Goal: Information Seeking & Learning: Learn about a topic

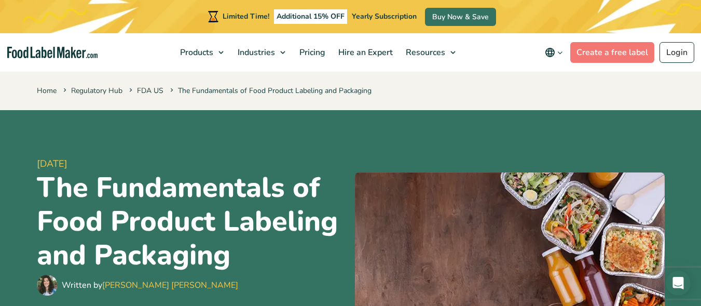
scroll to position [1142, 0]
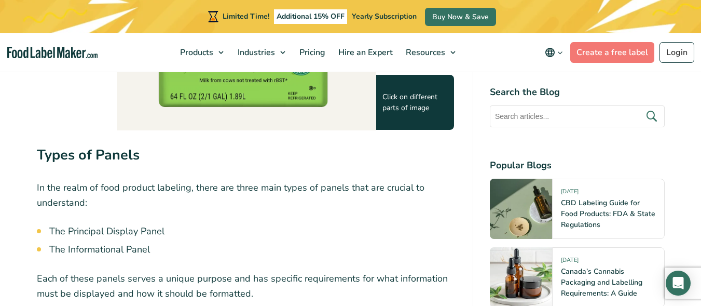
click at [388, 105] on div "Click on different parts of image" at bounding box center [415, 102] width 78 height 55
click at [409, 105] on div "Click on different parts of image" at bounding box center [415, 102] width 78 height 55
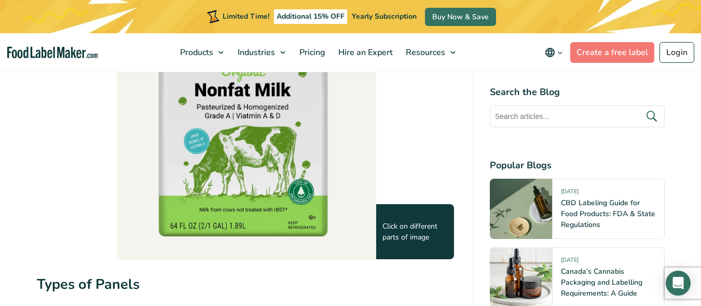
scroll to position [986, 0]
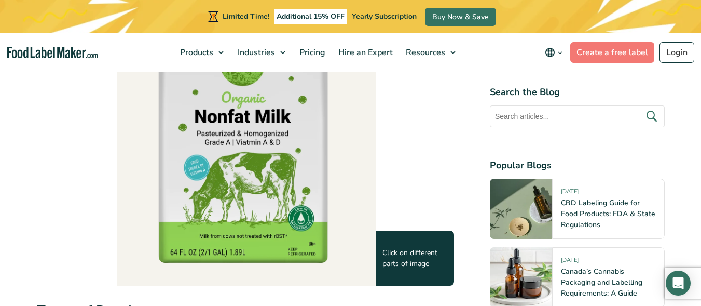
click at [314, 114] on img at bounding box center [246, 98] width 259 height 372
click at [324, 125] on img at bounding box center [246, 98] width 259 height 372
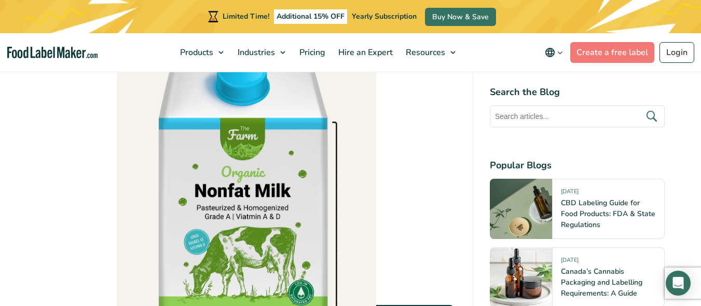
scroll to position [882, 0]
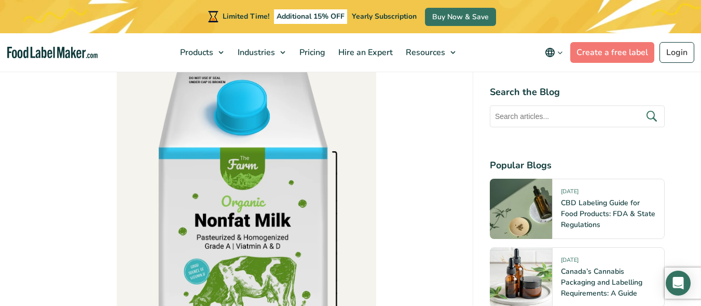
click at [337, 166] on img at bounding box center [246, 202] width 259 height 372
click at [338, 168] on img at bounding box center [246, 202] width 259 height 372
click at [254, 125] on img at bounding box center [246, 202] width 259 height 372
click at [263, 118] on img at bounding box center [246, 202] width 259 height 372
click at [231, 106] on img at bounding box center [246, 202] width 259 height 372
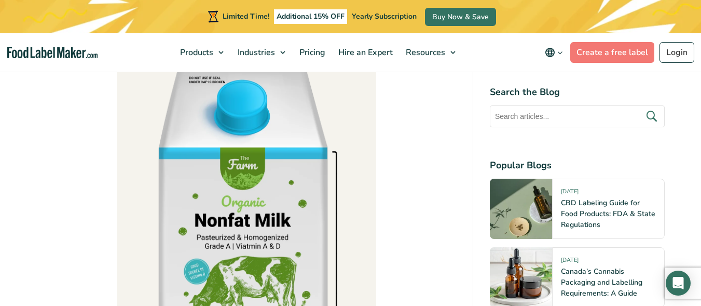
click at [144, 203] on img at bounding box center [246, 202] width 259 height 372
drag, startPoint x: 183, startPoint y: 209, endPoint x: 214, endPoint y: 214, distance: 31.6
click at [208, 214] on img at bounding box center [246, 202] width 259 height 372
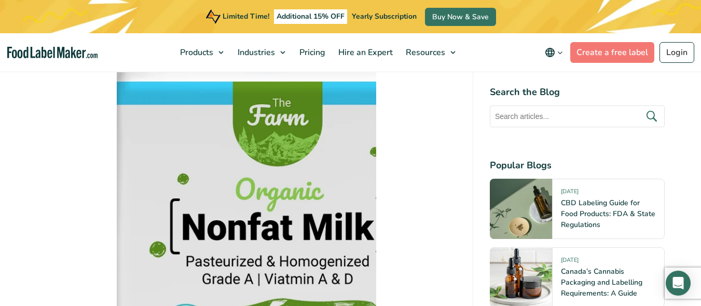
click at [220, 214] on img at bounding box center [285, 191] width 519 height 744
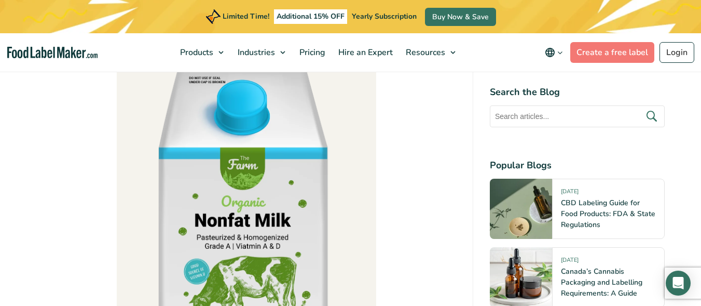
click at [234, 212] on img at bounding box center [246, 202] width 259 height 372
drag, startPoint x: 271, startPoint y: 224, endPoint x: 167, endPoint y: 182, distance: 112.7
click at [163, 182] on img at bounding box center [246, 202] width 259 height 372
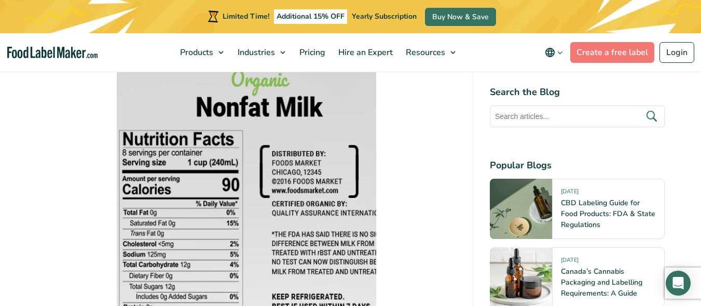
drag, startPoint x: 249, startPoint y: 185, endPoint x: 241, endPoint y: 180, distance: 9.4
click at [241, 180] on div at bounding box center [259, 191] width 519 height 744
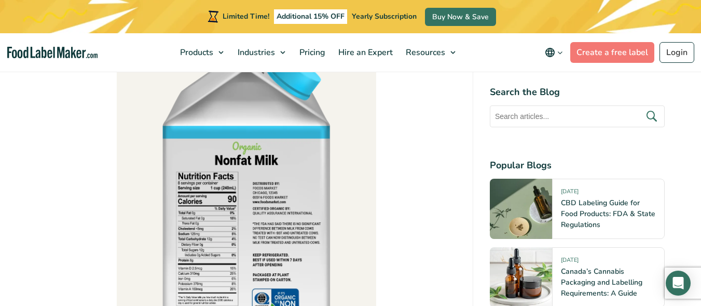
drag, startPoint x: 241, startPoint y: 180, endPoint x: 290, endPoint y: 154, distance: 55.7
click at [290, 154] on img at bounding box center [246, 202] width 259 height 372
click at [264, 191] on img at bounding box center [246, 202] width 259 height 372
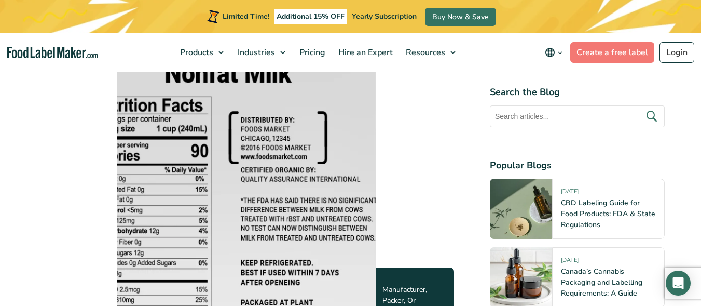
scroll to position [934, 0]
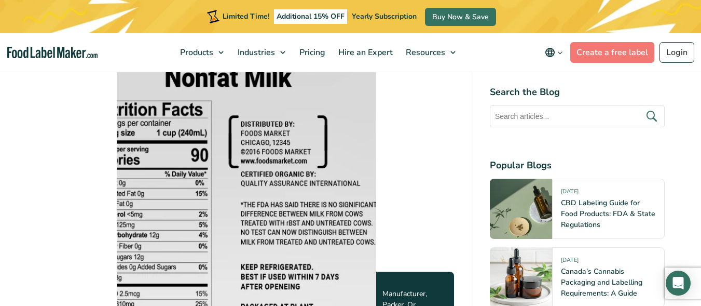
drag, startPoint x: 183, startPoint y: 182, endPoint x: 276, endPoint y: 192, distance: 93.5
click at [276, 193] on img at bounding box center [228, 162] width 519 height 744
